Goal: Communication & Community: Answer question/provide support

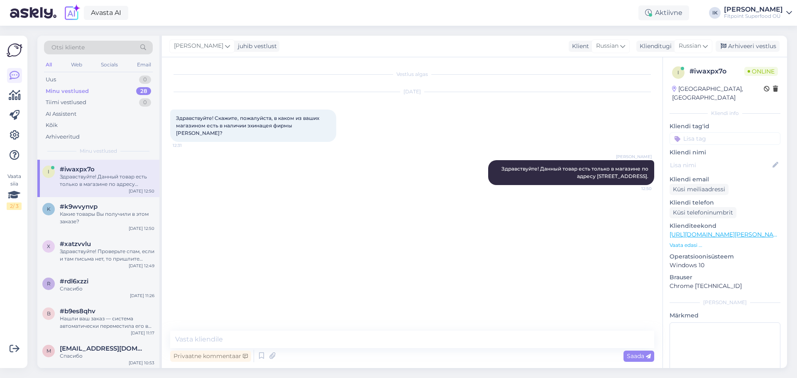
click at [93, 297] on div "r #rdl6xzzi Спасибо [DATE] 11:26" at bounding box center [98, 287] width 122 height 30
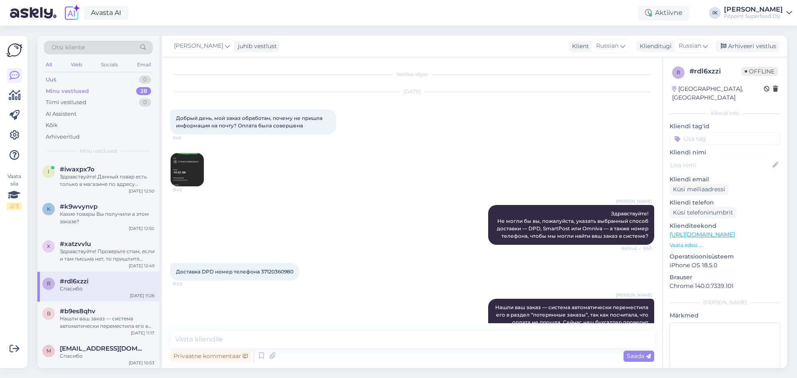
scroll to position [111, 0]
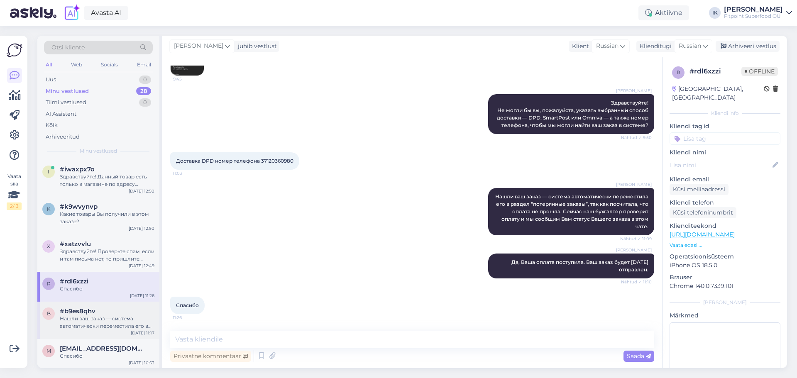
click at [107, 331] on div "b #b9es8qhv Нашли ваш заказ — система автоматически переместила его в раздел “п…" at bounding box center [98, 320] width 122 height 37
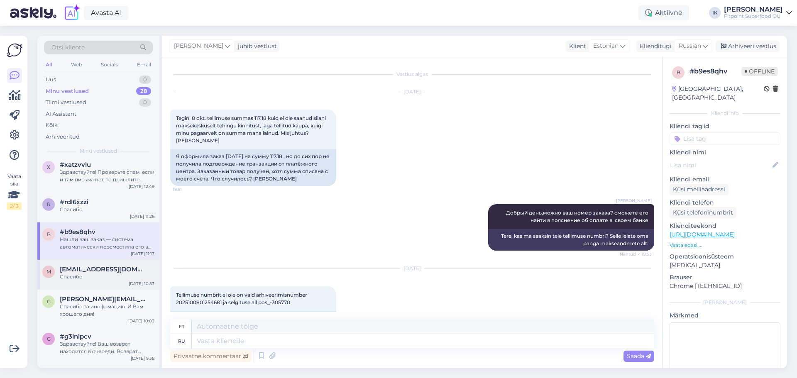
scroll to position [83, 0]
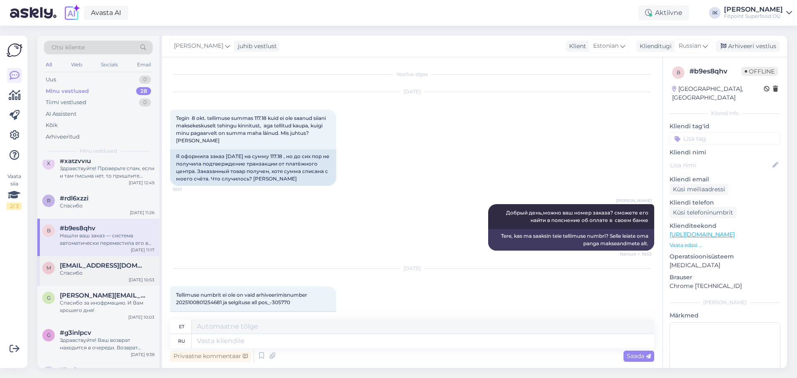
click at [111, 276] on div "Спасибо" at bounding box center [107, 272] width 95 height 7
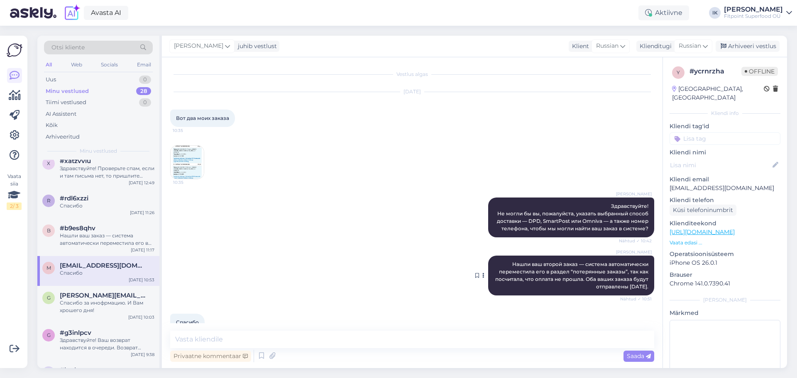
scroll to position [17, 0]
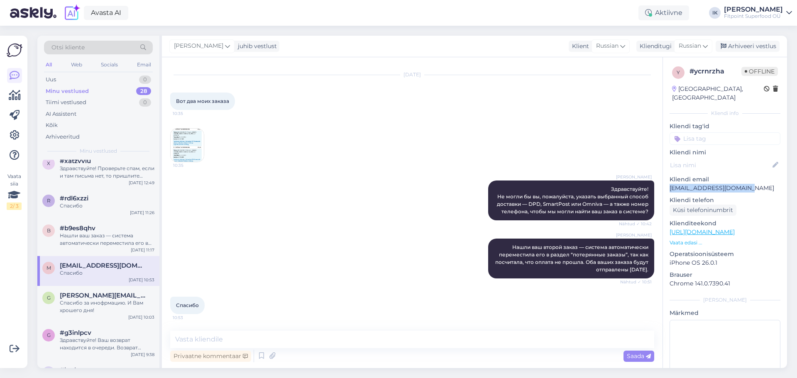
drag, startPoint x: 754, startPoint y: 179, endPoint x: 671, endPoint y: 180, distance: 82.7
click at [671, 184] on p "[EMAIL_ADDRESS][DOMAIN_NAME]" at bounding box center [725, 188] width 111 height 9
copy p "[EMAIL_ADDRESS][DOMAIN_NAME]"
click at [198, 132] on img at bounding box center [187, 145] width 33 height 33
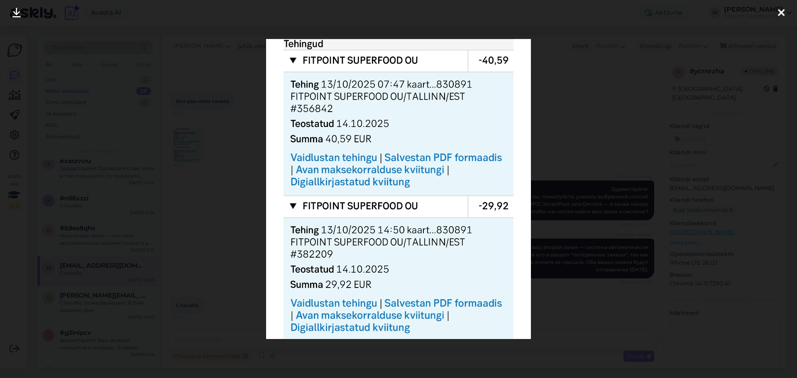
click at [608, 159] on div at bounding box center [398, 189] width 797 height 378
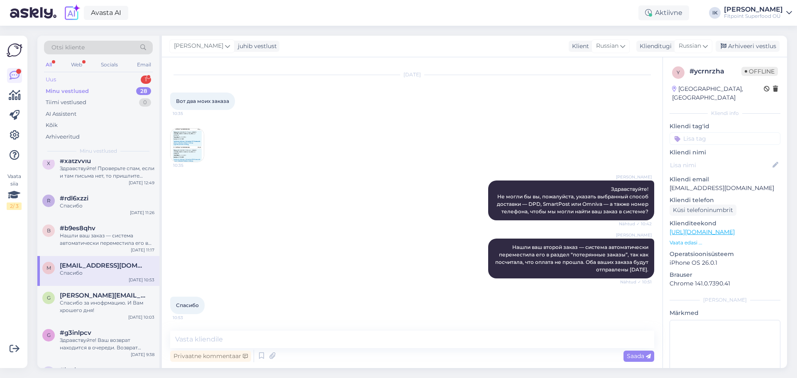
click at [95, 81] on div "Uus 1" at bounding box center [98, 80] width 109 height 12
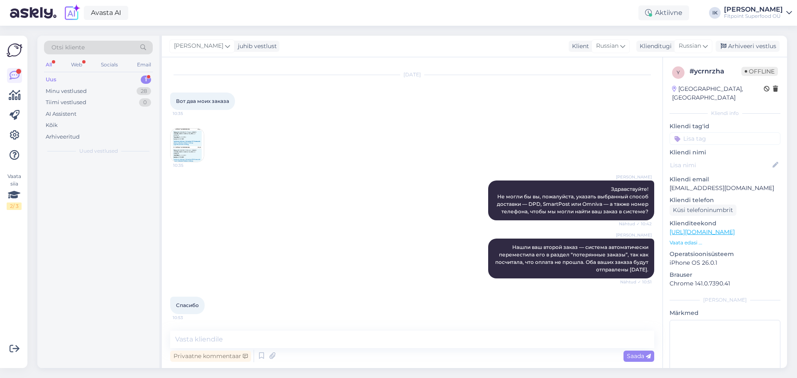
scroll to position [0, 0]
click at [104, 167] on div "#a4numuc3 1" at bounding box center [107, 169] width 95 height 7
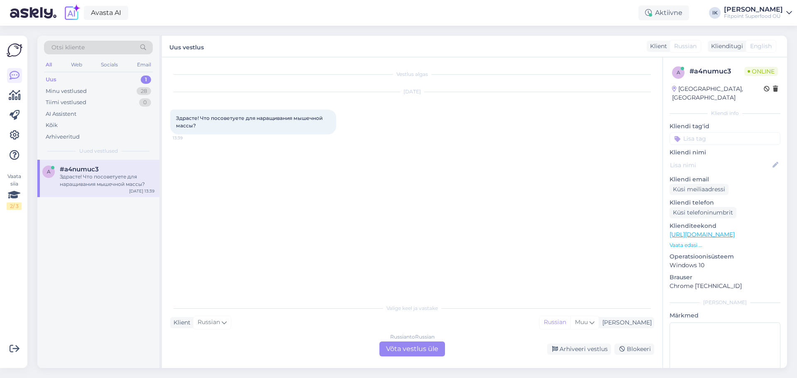
click at [402, 344] on div "Russian to Russian Võta vestlus üle" at bounding box center [413, 349] width 66 height 15
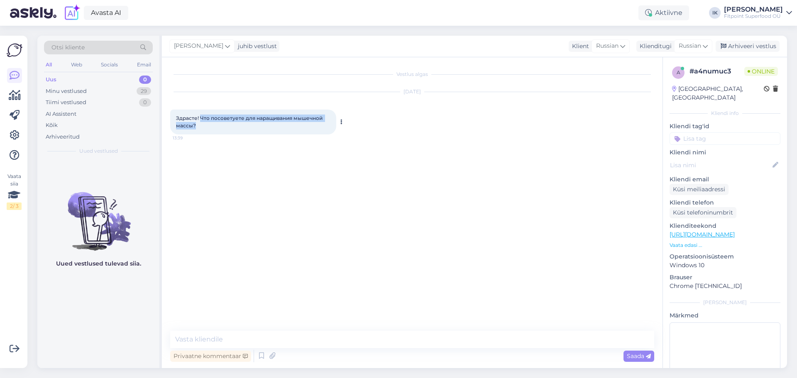
drag, startPoint x: 199, startPoint y: 124, endPoint x: 201, endPoint y: 116, distance: 7.7
click at [201, 116] on div "Здрасте! Что посоветуете для наращивания мышечной массы? 13:39" at bounding box center [253, 122] width 166 height 25
copy span "Что посоветуете для наращивания мышечной массы?"
click at [537, 339] on textarea at bounding box center [412, 339] width 484 height 17
click at [574, 296] on div "Vestlus algas [DATE] Здрасте! Что посоветуете для наращивания мышечной массы? 1…" at bounding box center [416, 195] width 492 height 258
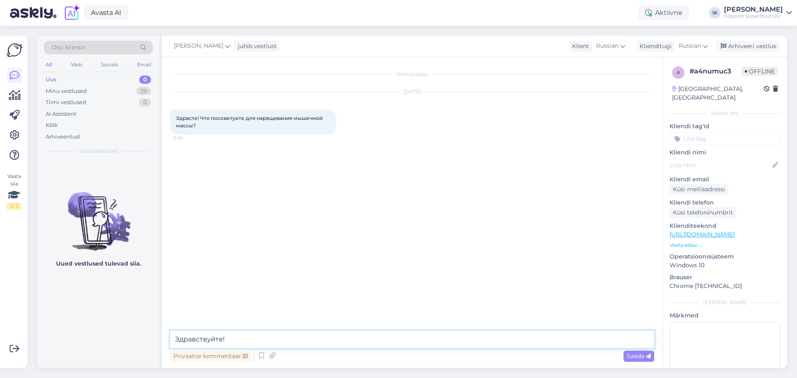
click at [563, 335] on textarea "Здравствуйте!" at bounding box center [412, 339] width 484 height 17
paste textarea "регулярные силовые тренировки. Рекомендуем добавить сывороточный протеин, креат…"
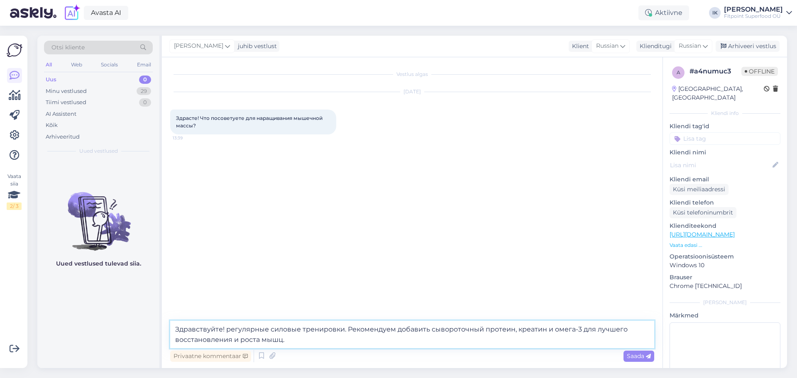
click at [225, 328] on textarea "Здравствуйте! регулярные силовые тренировки. Рекомендуем добавить сывороточный …" at bounding box center [412, 334] width 484 height 27
click at [225, 331] on textarea "Здравствуйте!К регулярные силовые тренировки. Рекомендуем добавить сывороточный…" at bounding box center [412, 334] width 484 height 27
click at [274, 332] on textarea "Здравствуйте! К регулярные силовые тренировки. Рекомендуем добавить сывороточны…" at bounding box center [412, 334] width 484 height 27
click at [303, 328] on textarea "Здравствуйте! К регулярным силовые тренировки. Рекомендуем добавить сывороточны…" at bounding box center [412, 334] width 484 height 27
click at [351, 329] on textarea "Здравствуйте! К регулярным силовым тренировки. Рекомендуем добавить сывороточны…" at bounding box center [412, 334] width 484 height 27
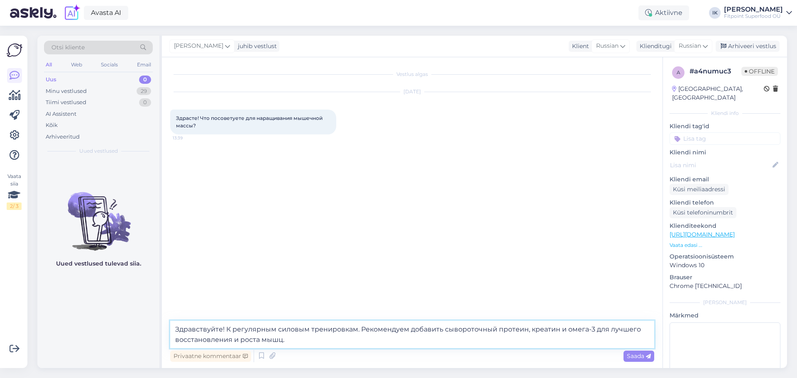
drag, startPoint x: 363, startPoint y: 333, endPoint x: 356, endPoint y: 332, distance: 6.7
click at [356, 332] on textarea "Здравствуйте! К регулярным силовым тренировкам. Рекомендуем добавить сывороточн…" at bounding box center [412, 334] width 484 height 27
click at [548, 343] on textarea "Здравствуйте! К регулярным силовым тренировкам рекомендуем добавить сывороточны…" at bounding box center [412, 334] width 484 height 27
type textarea "Здравствуйте! К регулярным силовым тренировкам рекомендуем добавить сывороточны…"
click at [639, 357] on span "Saada" at bounding box center [639, 356] width 24 height 7
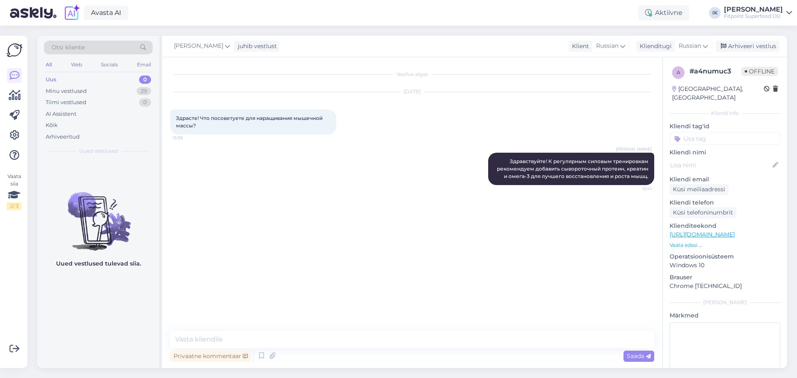
click at [573, 230] on div "Vestlus algas [DATE] Здрасте! Что посоветуете для наращивания мышечной массы? 1…" at bounding box center [416, 195] width 492 height 258
click at [615, 231] on div "Vestlus algas [DATE] Здрасте! Что посоветуете для наращивания мышечной массы? 1…" at bounding box center [416, 195] width 492 height 258
drag, startPoint x: 610, startPoint y: 208, endPoint x: 583, endPoint y: 376, distance: 169.5
click at [612, 212] on div "Vestlus algas [DATE] Здрасте! Что посоветуете для наращивания мышечной массы? 1…" at bounding box center [416, 195] width 492 height 258
click at [586, 330] on div "Vestlus algas [DATE] Здрасте! Что посоветуете для наращивания мышечной массы? 1…" at bounding box center [412, 212] width 501 height 311
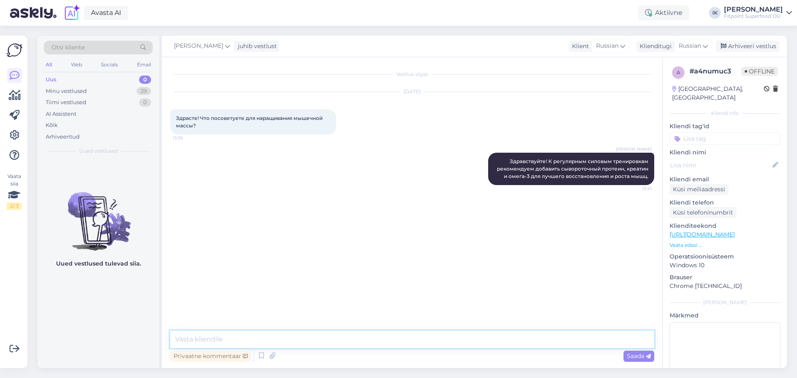
click at [582, 342] on textarea at bounding box center [412, 339] width 484 height 17
paste textarea "Также рекомендуем [PERSON_NAME] — он поможет увеличить калорийность рациона и у…"
type textarea "Также рекомендуем [PERSON_NAME] — он поможет увеличить калорийность рациона и у…"
click at [643, 353] on span "Saada" at bounding box center [639, 356] width 24 height 7
click at [540, 263] on div "Vestlus algas [DATE] Здрасте! Что посоветуете для наращивания мышечной массы? 1…" at bounding box center [416, 195] width 492 height 258
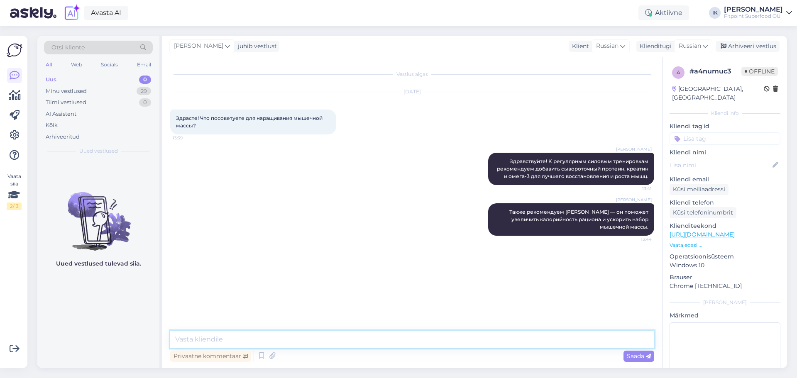
click at [385, 339] on textarea at bounding box center [412, 339] width 484 height 17
click at [696, 242] on p "Vaata edasi ..." at bounding box center [725, 245] width 111 height 7
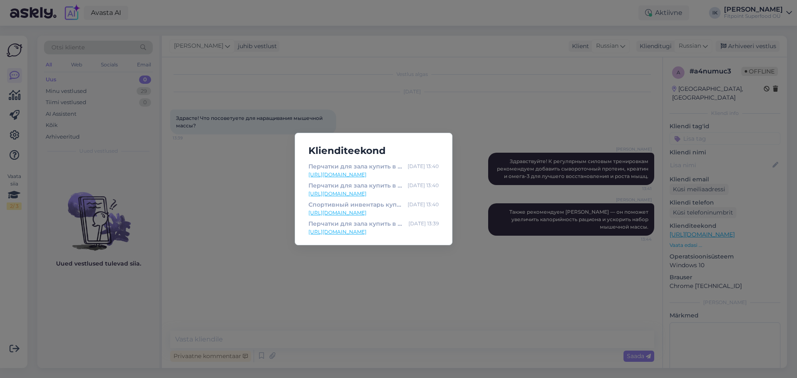
click at [373, 175] on link "[URL][DOMAIN_NAME]" at bounding box center [374, 174] width 130 height 7
drag, startPoint x: 409, startPoint y: 339, endPoint x: 126, endPoint y: 91, distance: 376.6
click at [407, 336] on div "Klienditeekond Перчатки для зала купить в Fitpoint по привлекательной цене [DAT…" at bounding box center [398, 189] width 797 height 378
